Goal: Transaction & Acquisition: Purchase product/service

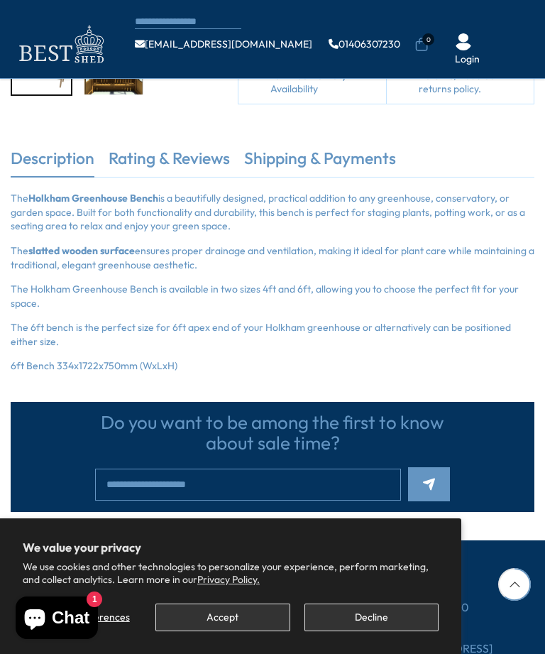
scroll to position [335, 0]
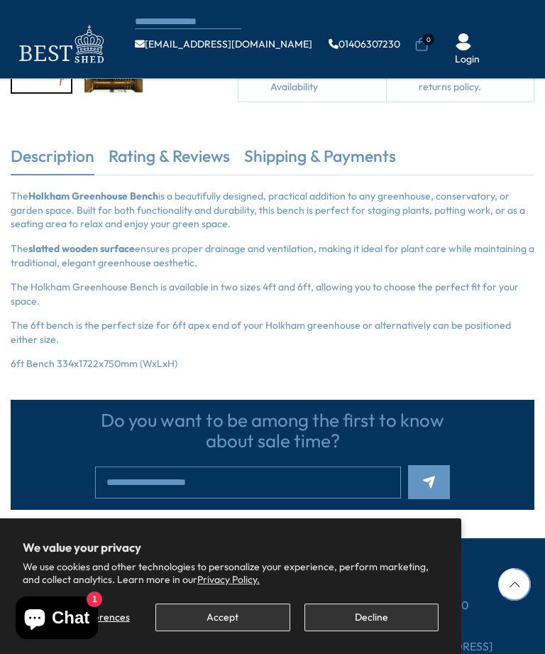
click at [388, 631] on button "Decline" at bounding box center [372, 617] width 134 height 28
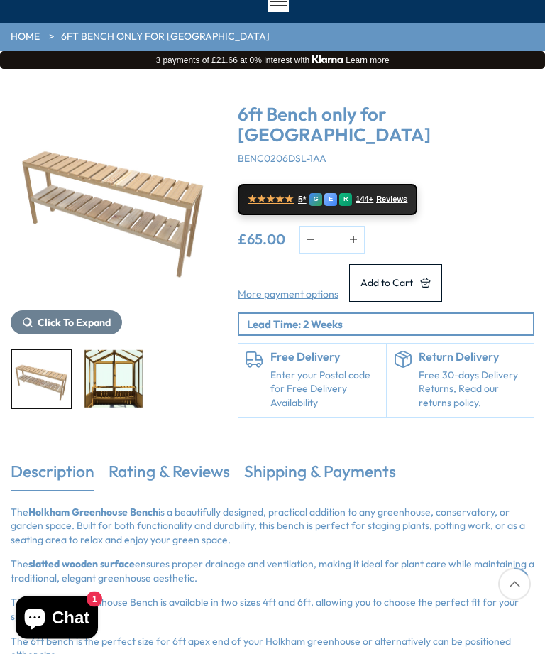
scroll to position [98, 0]
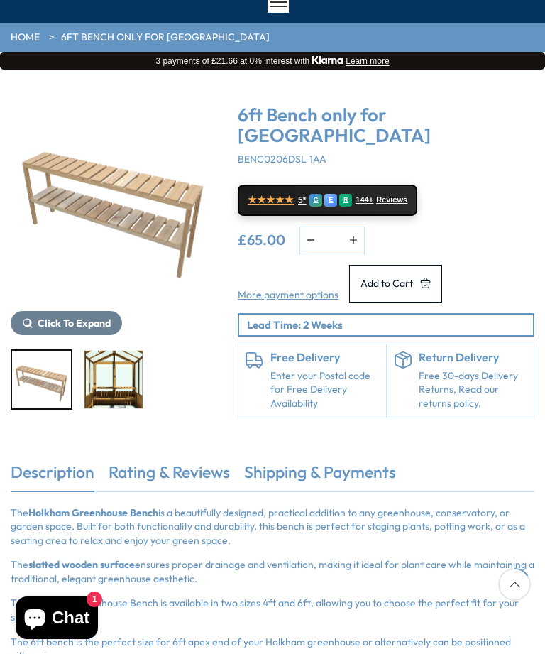
click at [421, 288] on button "Add to Cart" at bounding box center [395, 284] width 93 height 38
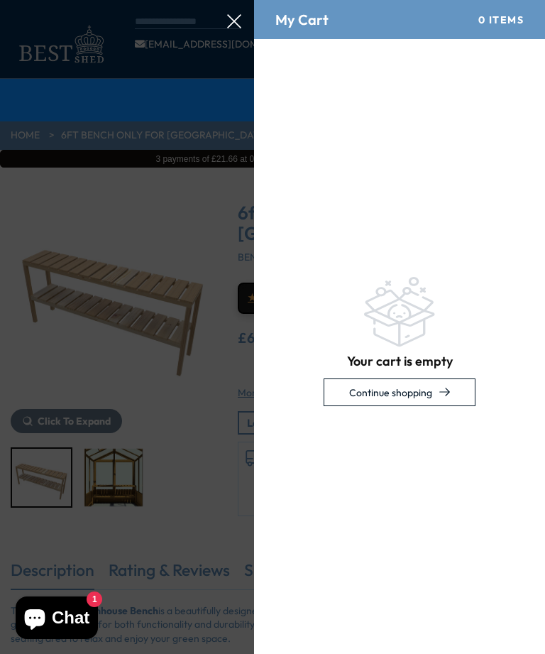
scroll to position [0, 0]
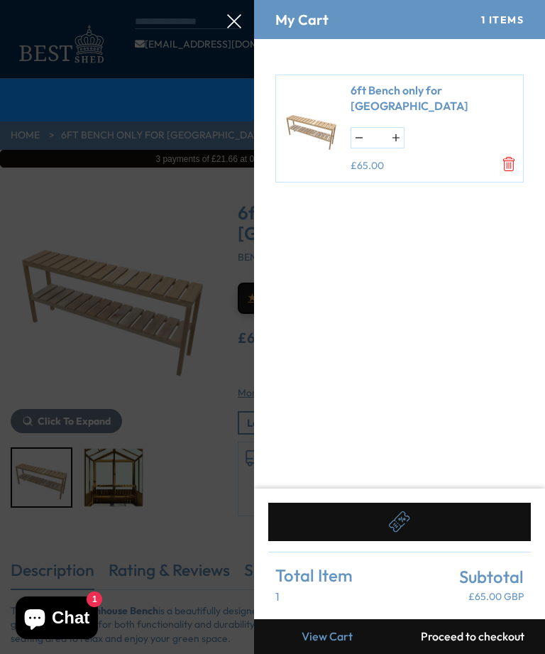
click at [494, 641] on button "Proceed to checkout" at bounding box center [473, 636] width 146 height 35
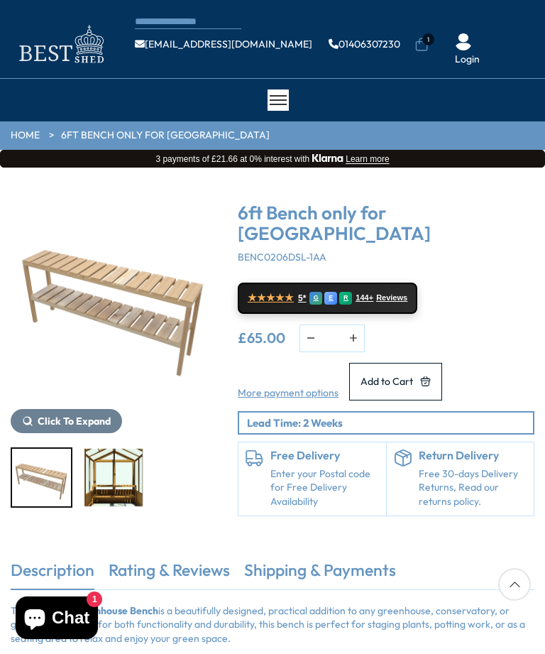
click at [402, 386] on span "Add to Cart" at bounding box center [387, 381] width 53 height 10
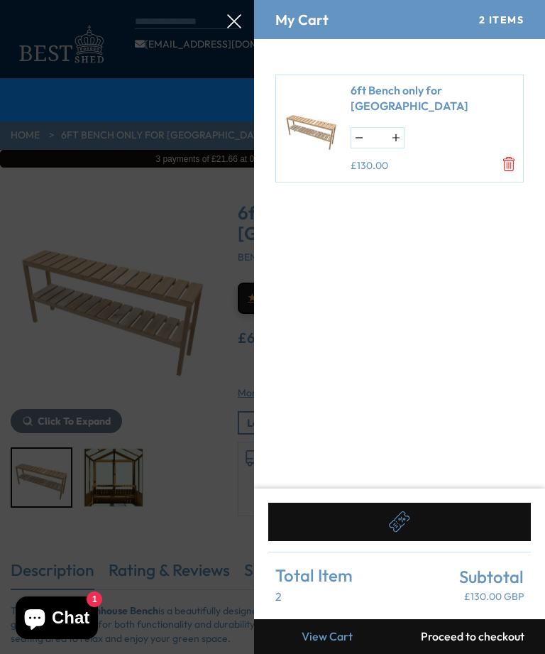
click at [487, 633] on button "Proceed to checkout" at bounding box center [473, 636] width 146 height 35
click at [365, 138] on button "button" at bounding box center [359, 138] width 16 height 20
type input "*"
click at [497, 641] on button "Proceed to checkout" at bounding box center [473, 636] width 146 height 35
